Goal: Task Accomplishment & Management: Complete application form

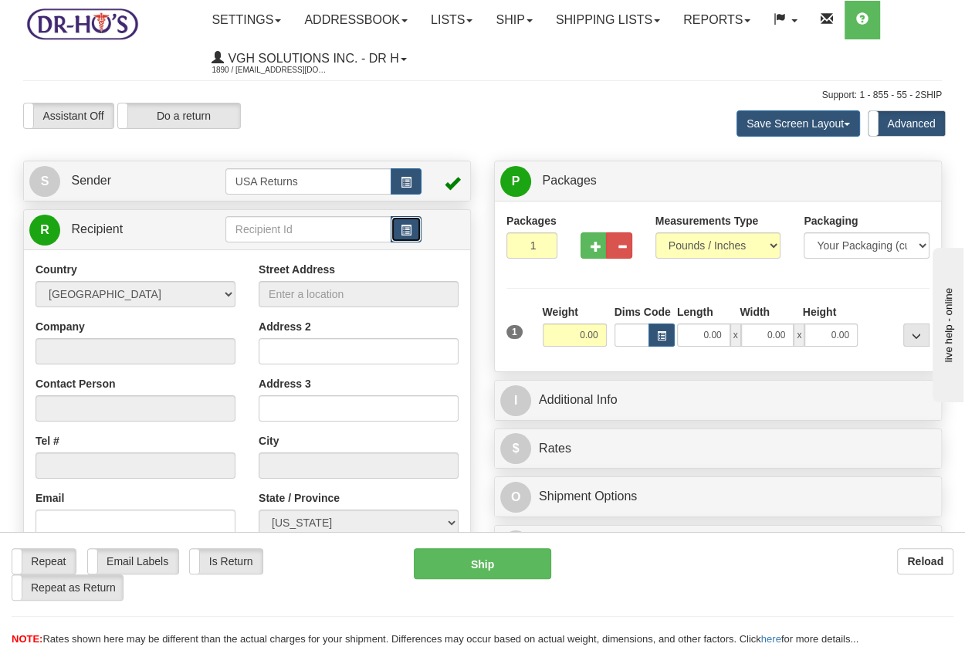
click at [405, 230] on span "button" at bounding box center [406, 230] width 11 height 10
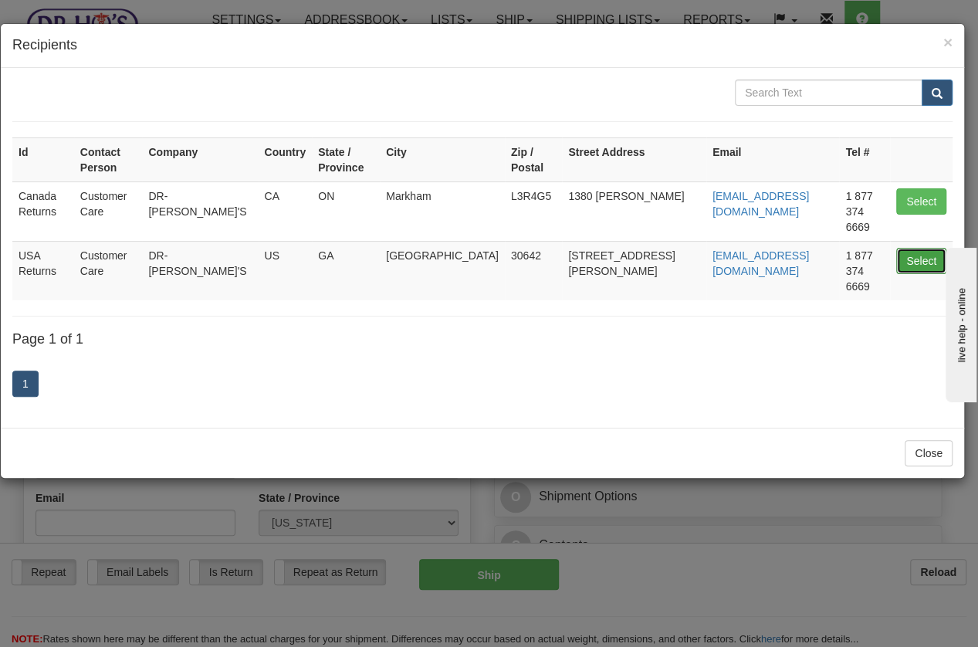
click at [925, 248] on button "Select" at bounding box center [922, 261] width 50 height 26
type input "USA Returns"
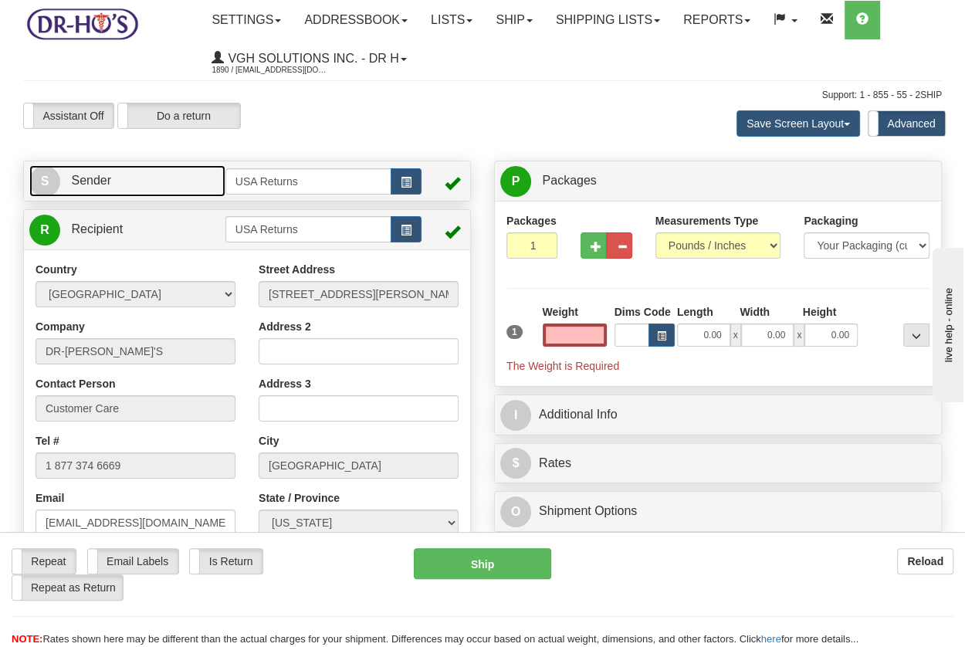
type input "0.00"
click at [96, 187] on span "Sender" at bounding box center [91, 180] width 40 height 13
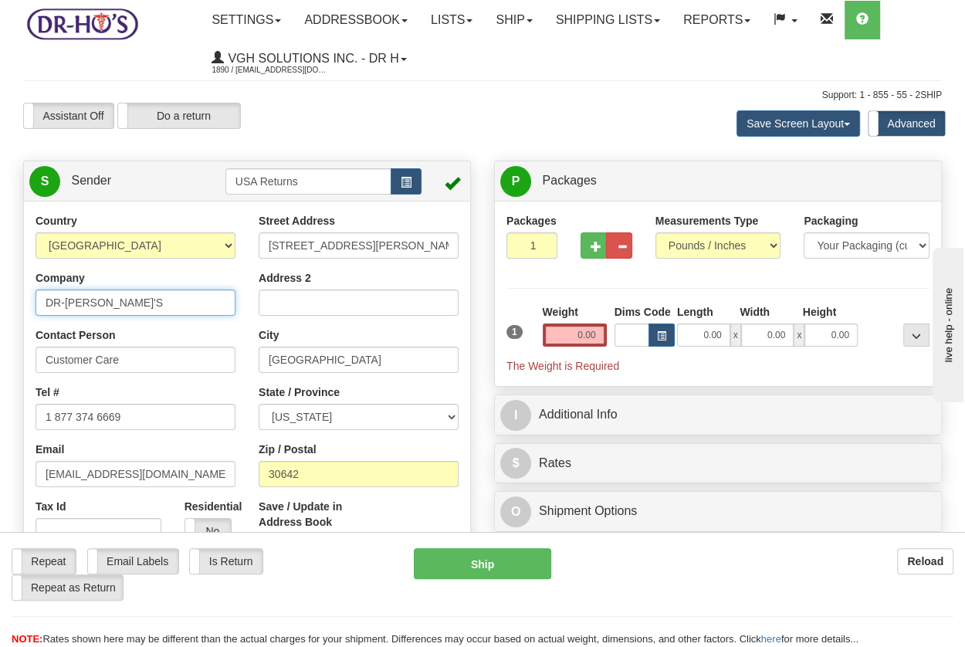
drag, startPoint x: 117, startPoint y: 298, endPoint x: -96, endPoint y: 297, distance: 212.4
click at [0, 297] on html "Training Course Close Toggle navigation Settings Shipping Preferences New Sende…" at bounding box center [482, 323] width 965 height 647
paste input "[PERSON_NAME]"
type input "[PERSON_NAME]"
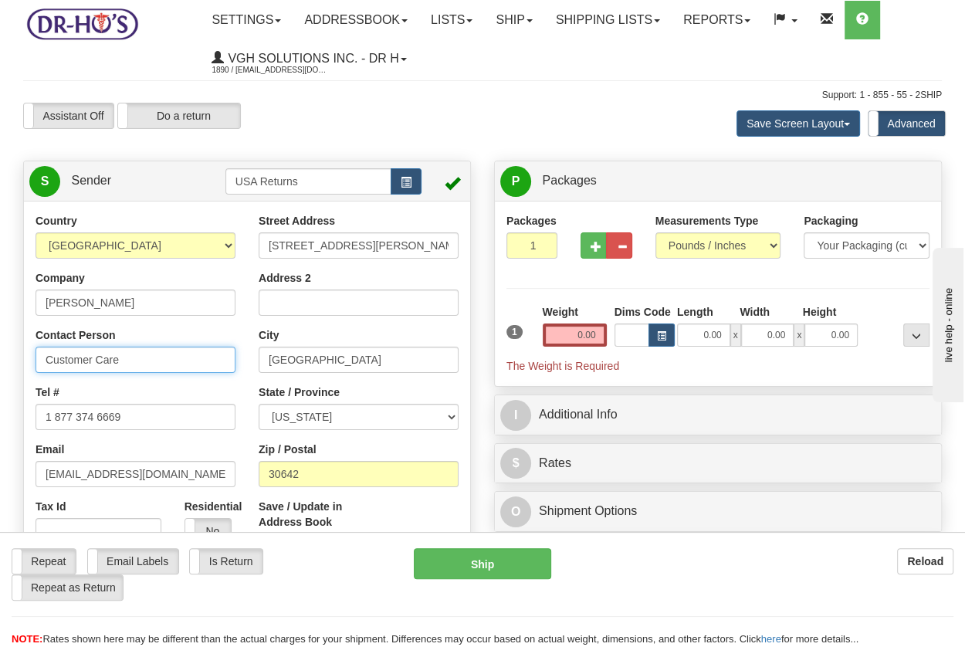
drag, startPoint x: 136, startPoint y: 361, endPoint x: -15, endPoint y: 360, distance: 151.4
click at [0, 360] on html "Training Course Close Toggle navigation Settings Shipping Preferences New Sende…" at bounding box center [482, 323] width 965 height 647
paste input "[PERSON_NAME]"
type input "[PERSON_NAME]"
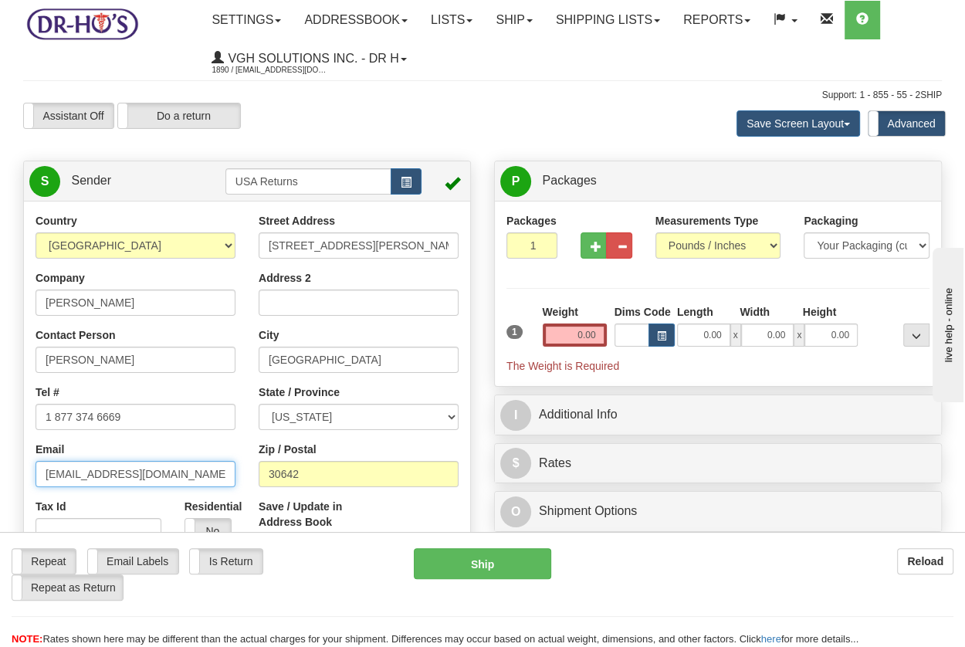
drag, startPoint x: 159, startPoint y: 476, endPoint x: 15, endPoint y: 475, distance: 144.4
click at [24, 475] on div "Country [GEOGRAPHIC_DATA] [GEOGRAPHIC_DATA] [GEOGRAPHIC_DATA] [GEOGRAPHIC_DATA]…" at bounding box center [247, 427] width 446 height 428
click at [314, 418] on select "[US_STATE] [US_STATE] [US_STATE] [US_STATE] Armed Forces America Armed Forces E…" at bounding box center [359, 417] width 200 height 26
select select "CA"
click at [259, 405] on select "[US_STATE] [US_STATE] [US_STATE] [US_STATE] Armed Forces America Armed Forces E…" at bounding box center [359, 417] width 200 height 26
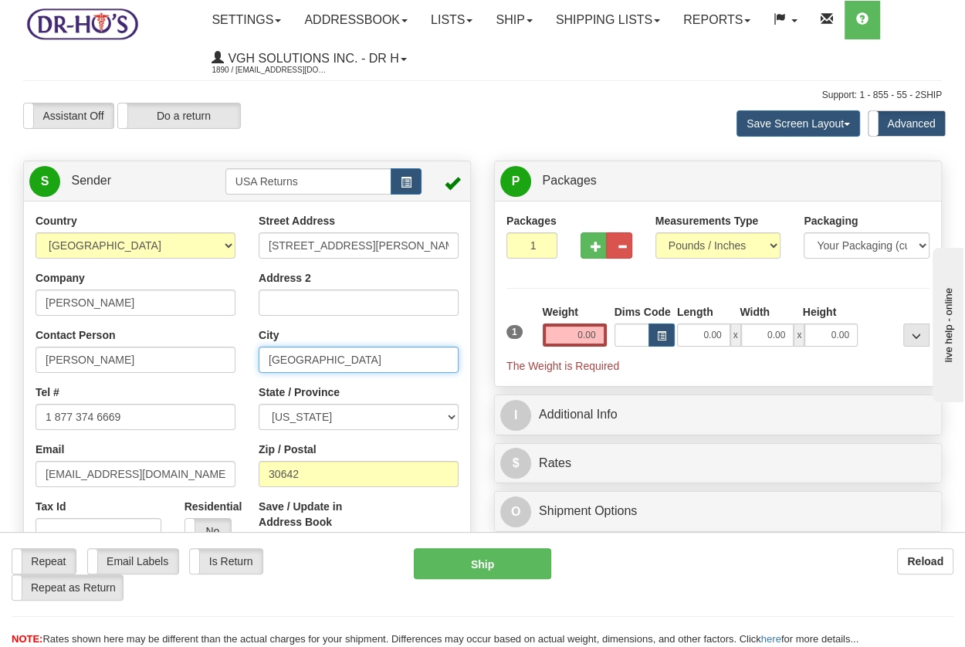
drag, startPoint x: 366, startPoint y: 364, endPoint x: 229, endPoint y: 355, distance: 137.0
click at [229, 355] on div "Country [GEOGRAPHIC_DATA] [GEOGRAPHIC_DATA] [GEOGRAPHIC_DATA] [GEOGRAPHIC_DATA]…" at bounding box center [247, 427] width 446 height 428
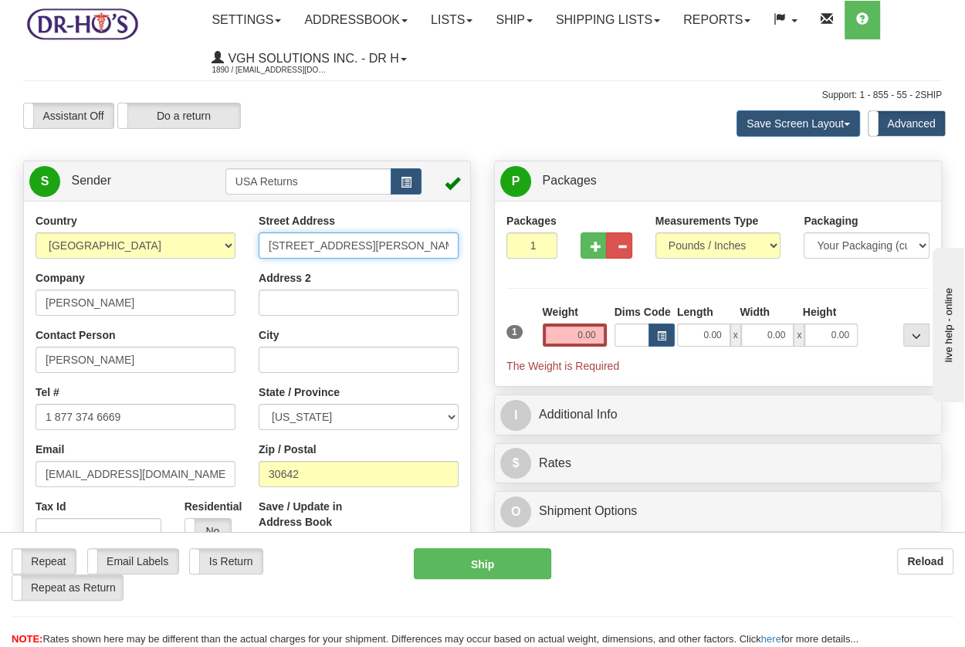
drag, startPoint x: 384, startPoint y: 239, endPoint x: 199, endPoint y: 236, distance: 184.6
click at [199, 236] on div "Country [GEOGRAPHIC_DATA] [GEOGRAPHIC_DATA] [GEOGRAPHIC_DATA] [GEOGRAPHIC_DATA]…" at bounding box center [247, 427] width 446 height 428
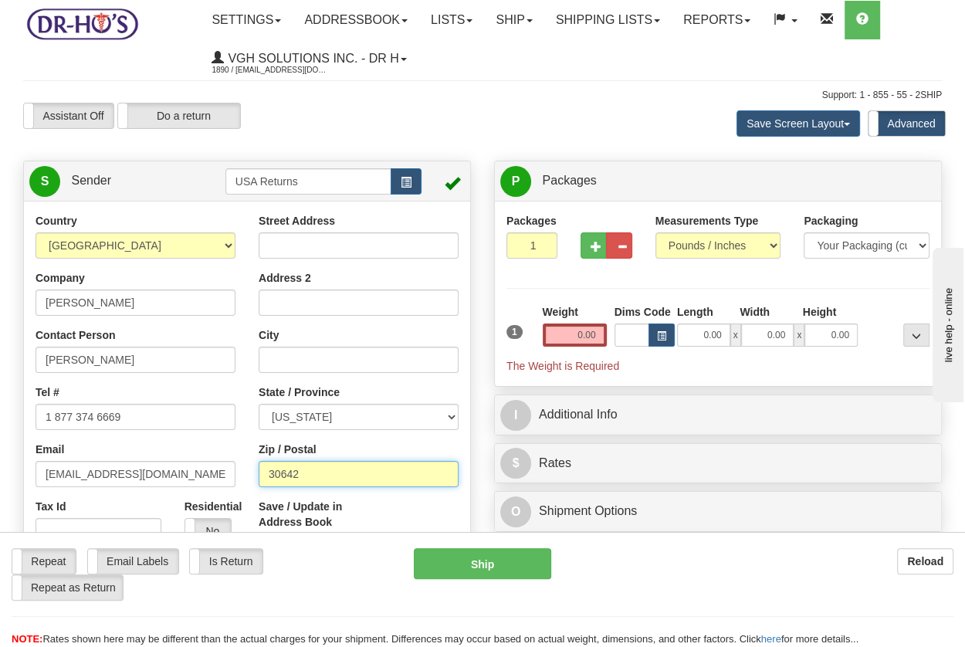
drag, startPoint x: 309, startPoint y: 474, endPoint x: 232, endPoint y: 474, distance: 76.5
click at [232, 474] on div "Country [GEOGRAPHIC_DATA] [GEOGRAPHIC_DATA] [GEOGRAPHIC_DATA] [GEOGRAPHIC_DATA]…" at bounding box center [247, 427] width 446 height 428
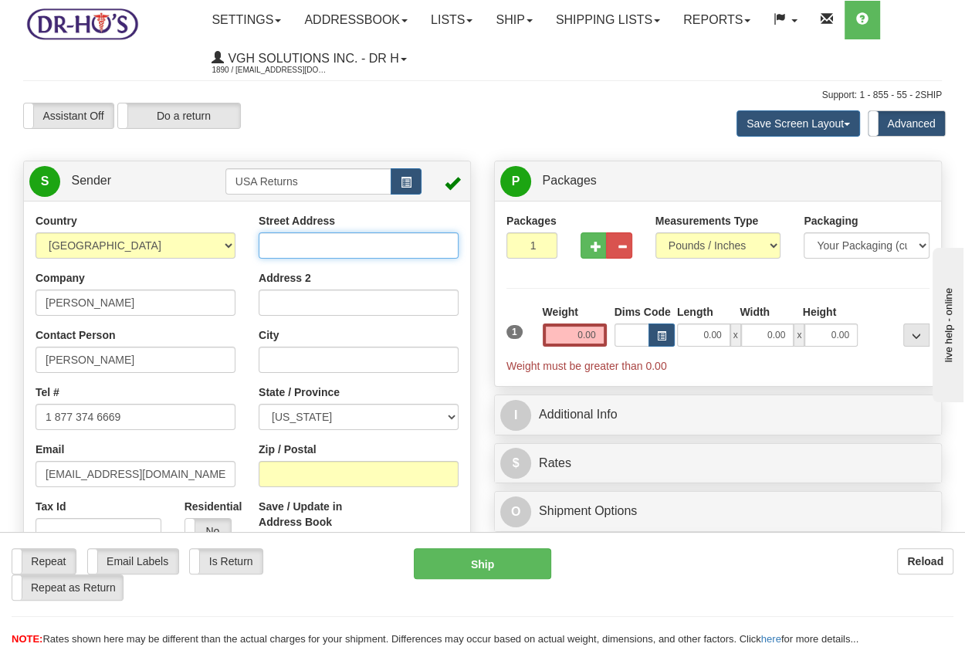
click at [282, 241] on input "Street Address" at bounding box center [359, 245] width 200 height 26
paste input "[STREET_ADDRESS][PERSON_NAME]"
type input "[STREET_ADDRESS][PERSON_NAME]"
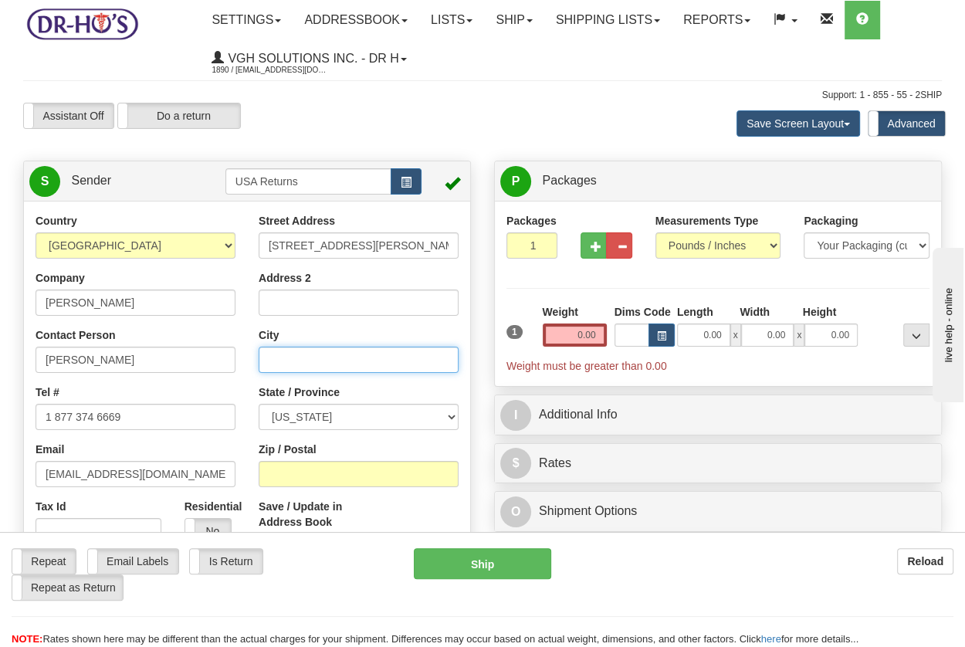
click at [311, 354] on input "City" at bounding box center [359, 360] width 200 height 26
paste input "Sylmar"
type input "Sylmar"
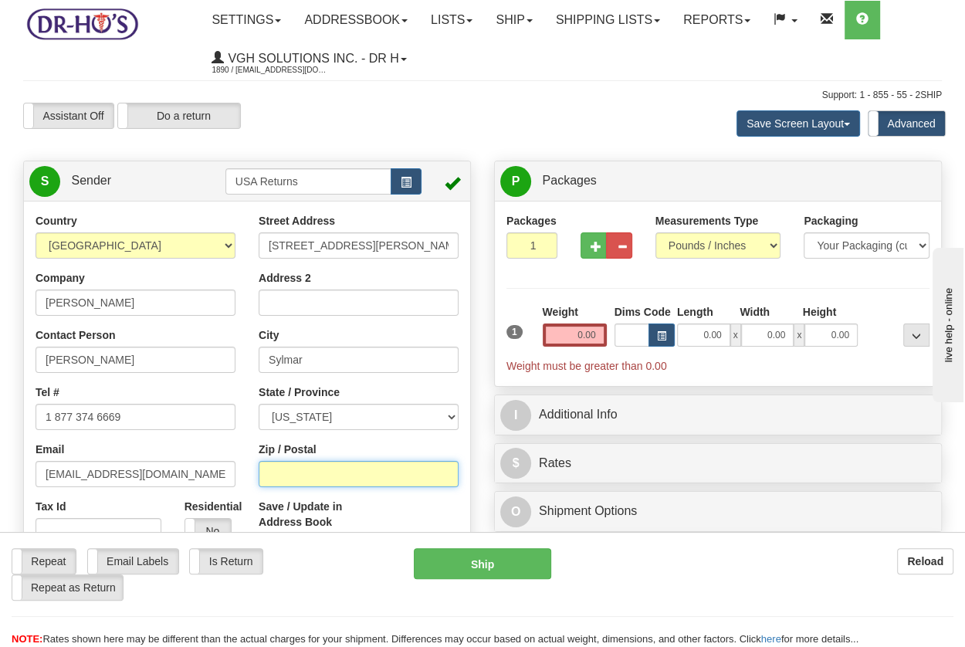
click at [287, 465] on input "Zip / Postal" at bounding box center [359, 474] width 200 height 26
paste input "91342"
type input "91342"
click at [577, 337] on input "0.00" at bounding box center [575, 335] width 64 height 23
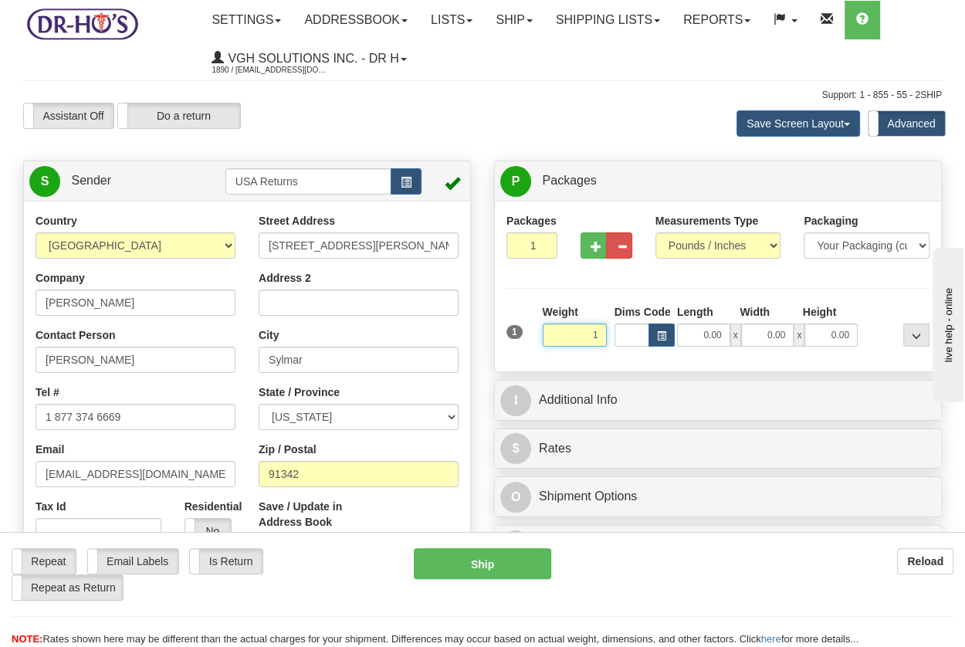
type input "1.00"
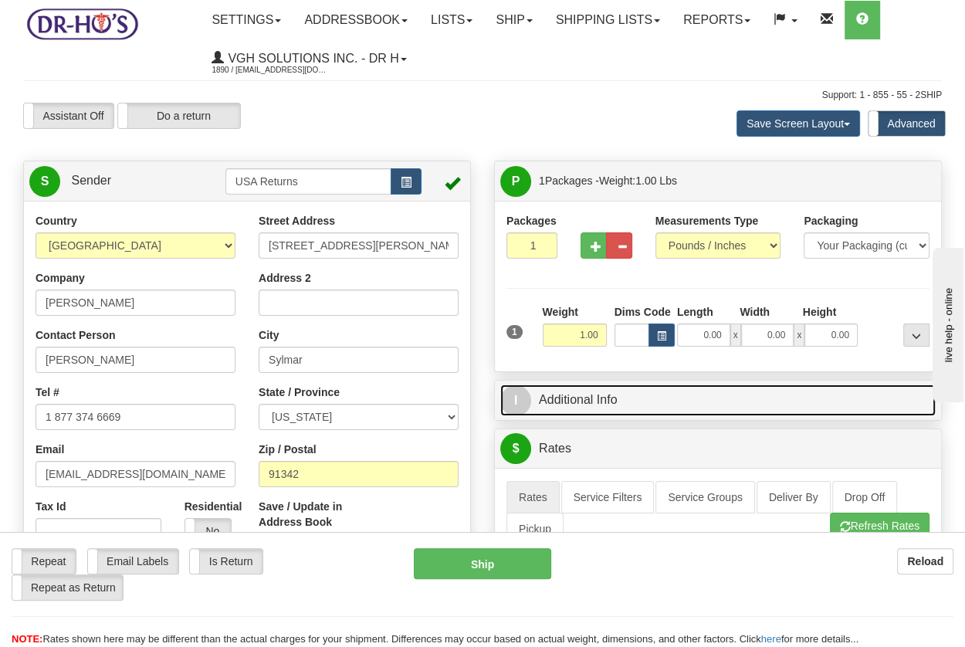
click at [596, 412] on link "I Additional Info" at bounding box center [718, 401] width 436 height 32
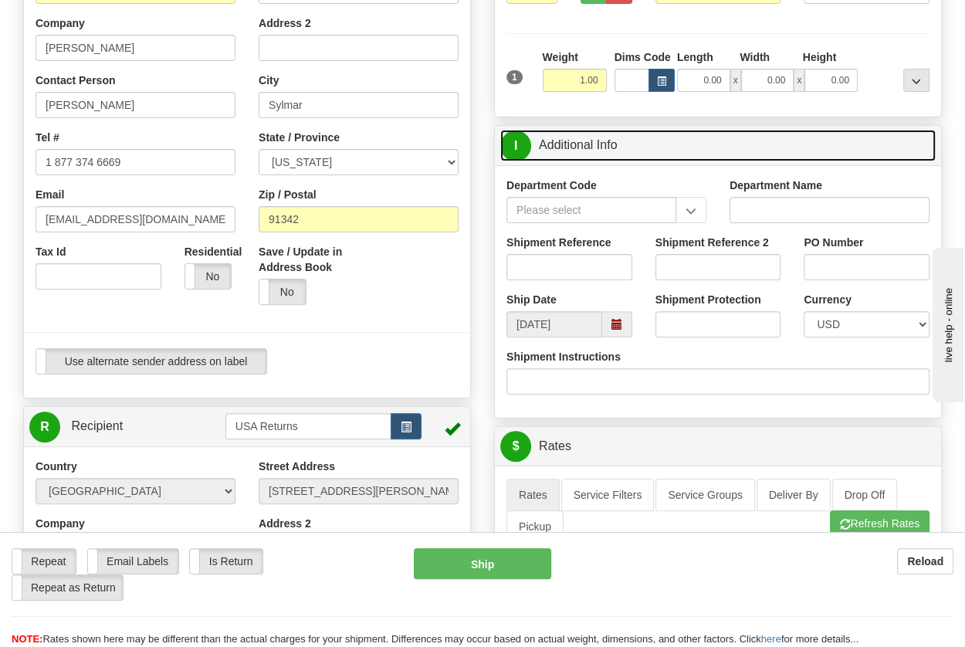
scroll to position [257, 0]
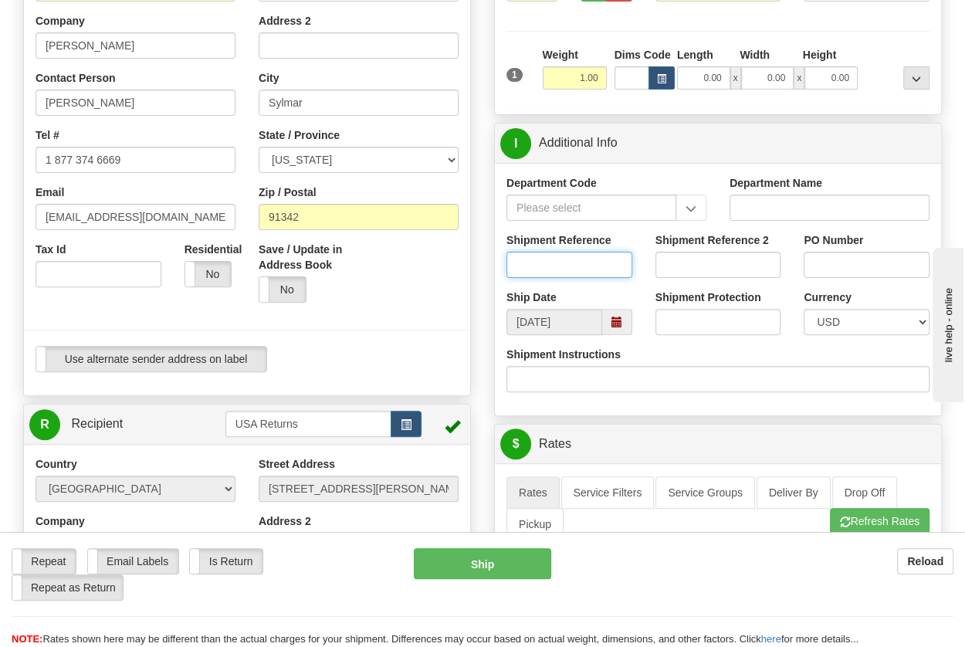
click at [560, 268] on input "Shipment Reference" at bounding box center [570, 265] width 126 height 26
paste input "1206946"
click at [623, 321] on span at bounding box center [617, 322] width 30 height 26
type input "1206946"
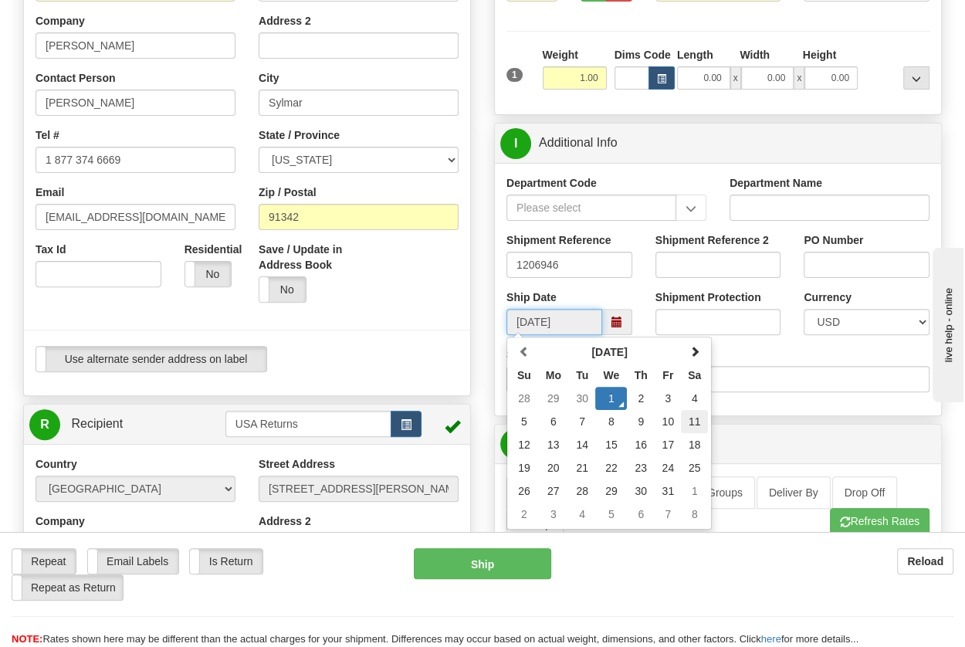
click at [693, 419] on td "11" at bounding box center [694, 421] width 27 height 23
type input "[DATE]"
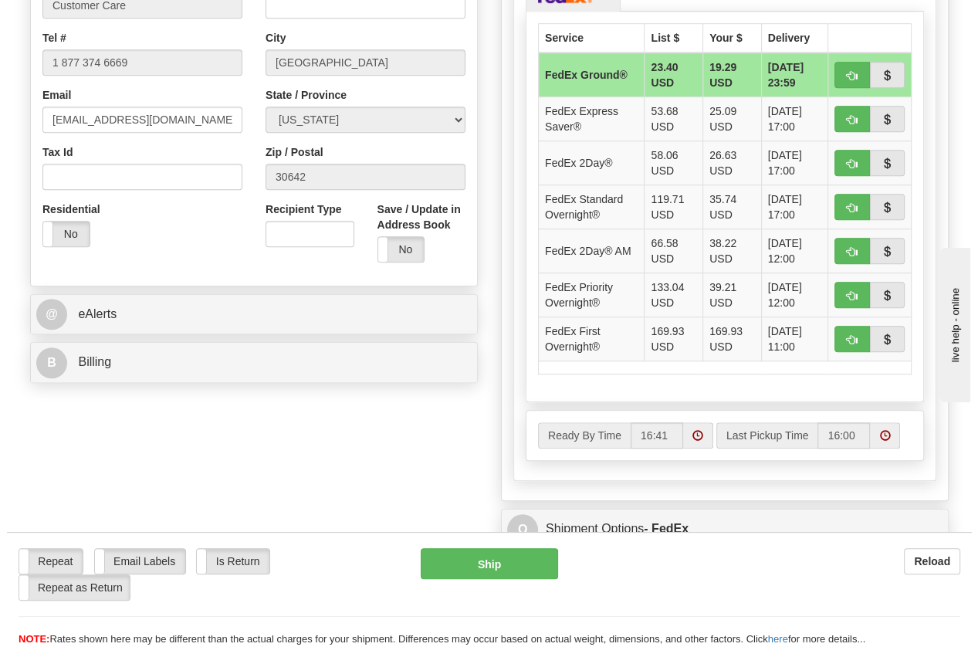
scroll to position [858, 0]
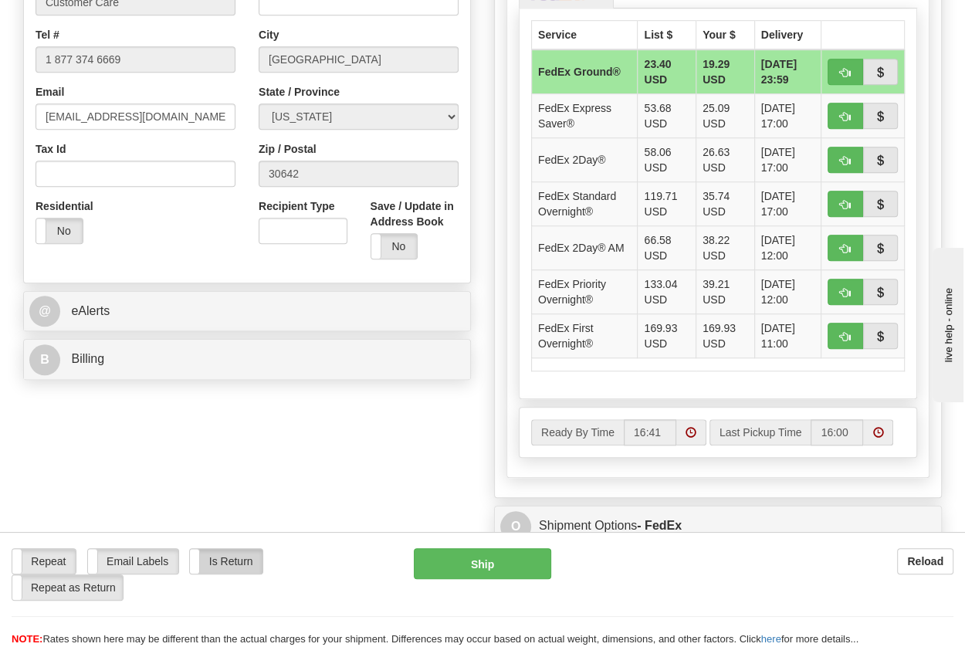
click at [219, 563] on label "Is Return" at bounding box center [226, 561] width 72 height 25
click at [451, 567] on button "Ship" at bounding box center [482, 563] width 137 height 31
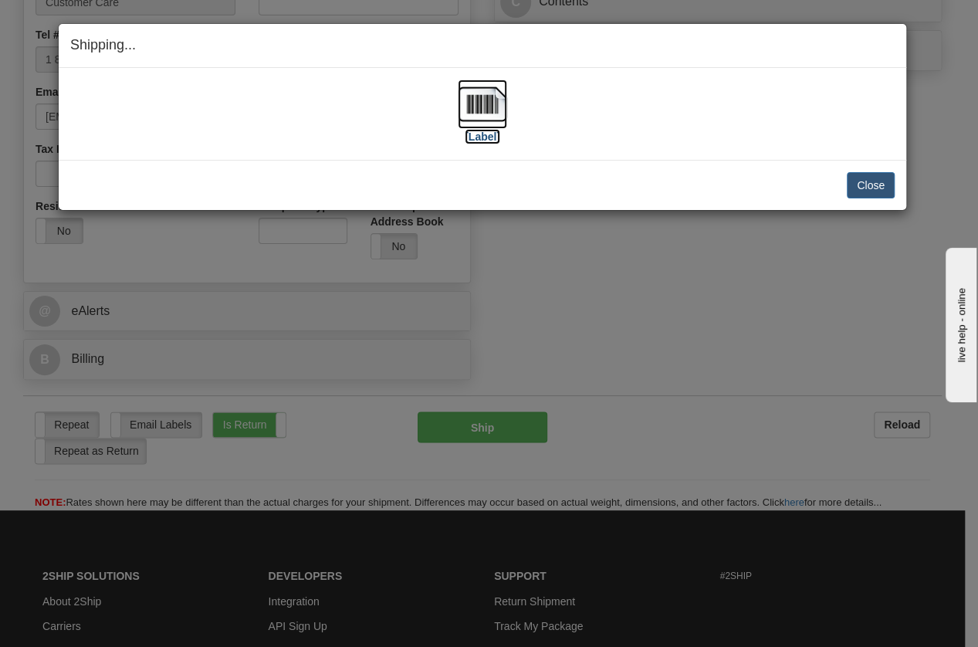
click at [483, 113] on img at bounding box center [482, 104] width 49 height 49
